Goal: Check status: Check status

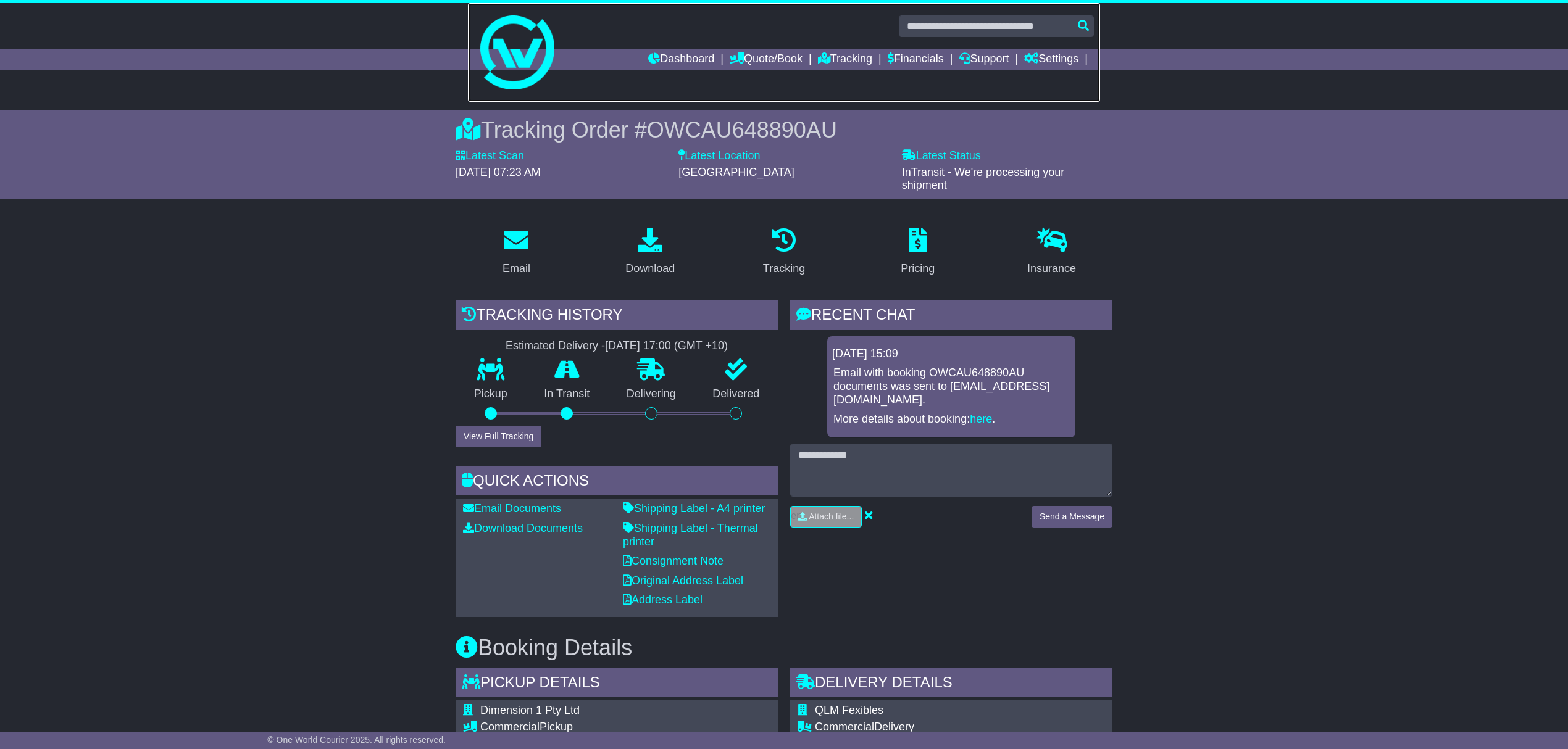
click at [665, 48] on link at bounding box center [784, 52] width 632 height 99
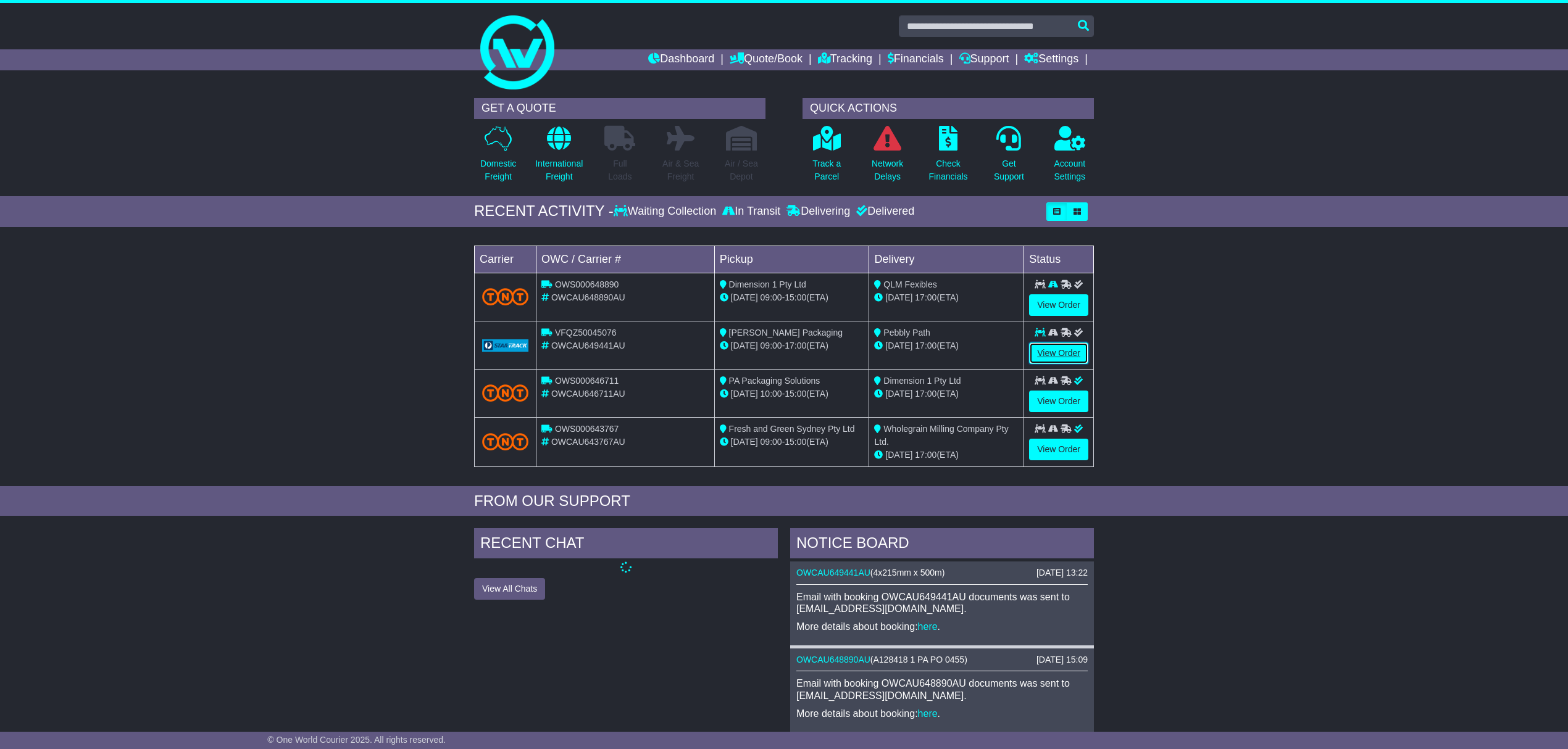
click at [1055, 351] on link "View Order" at bounding box center [1059, 353] width 60 height 21
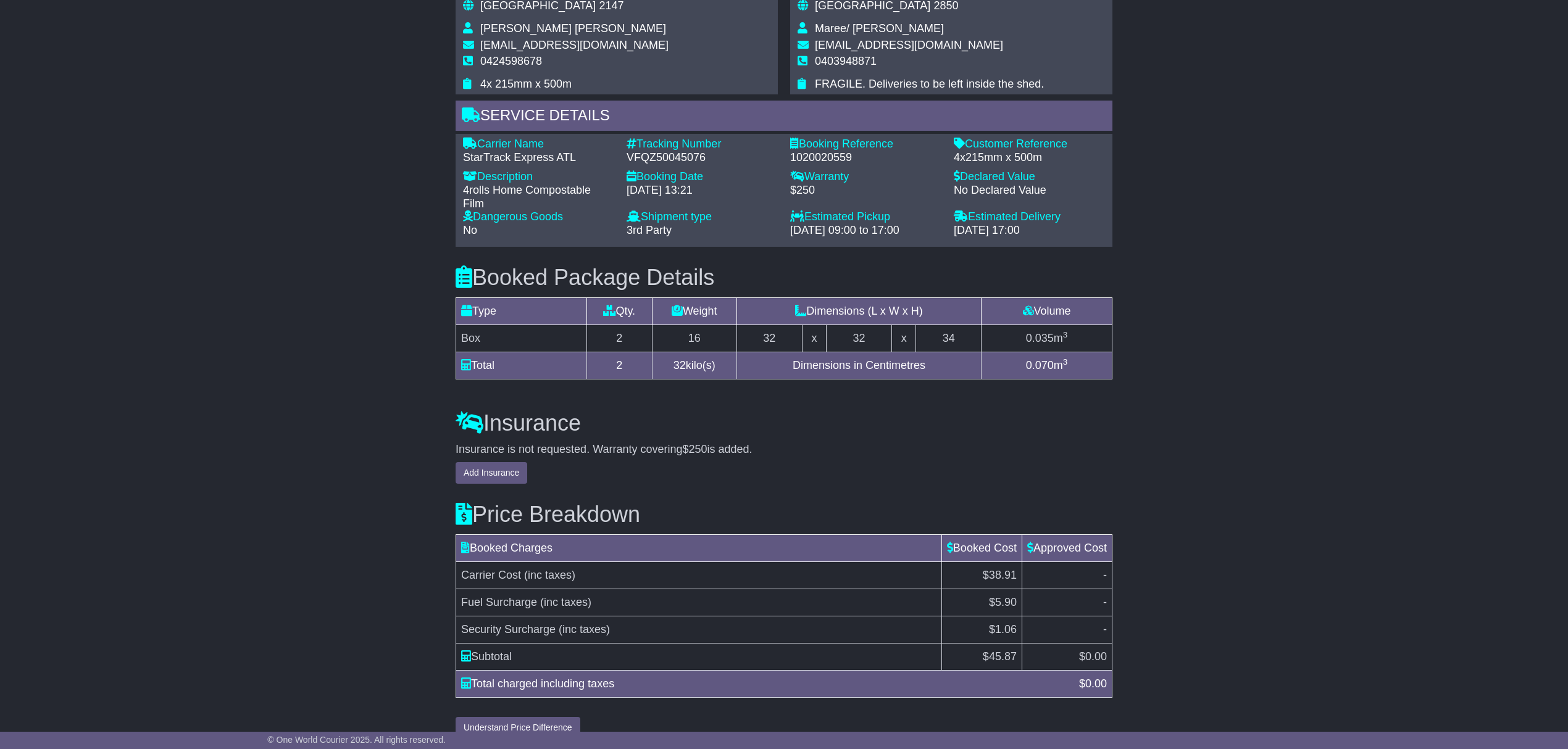
scroll to position [956, 0]
